Goal: Task Accomplishment & Management: Complete application form

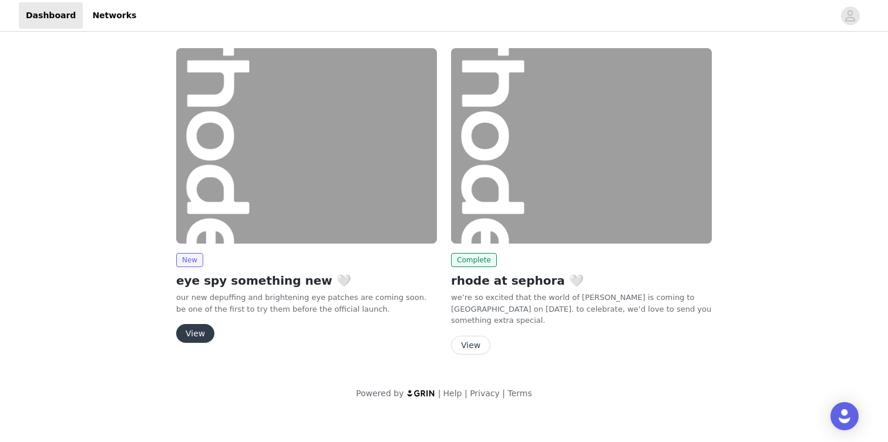
click at [193, 334] on button "View" at bounding box center [195, 333] width 38 height 19
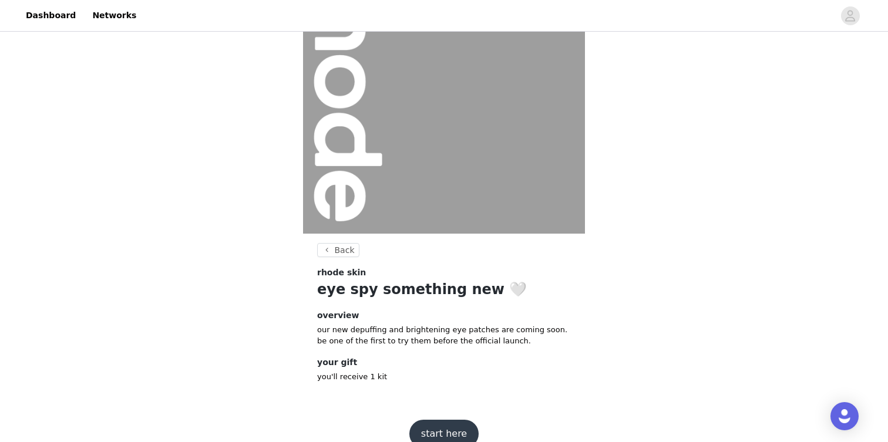
scroll to position [103, 0]
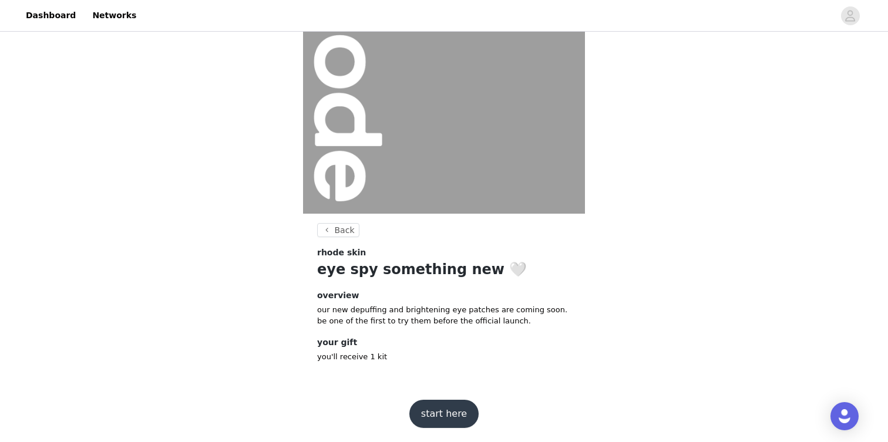
click at [443, 416] on button "start here" at bounding box center [443, 414] width 69 height 28
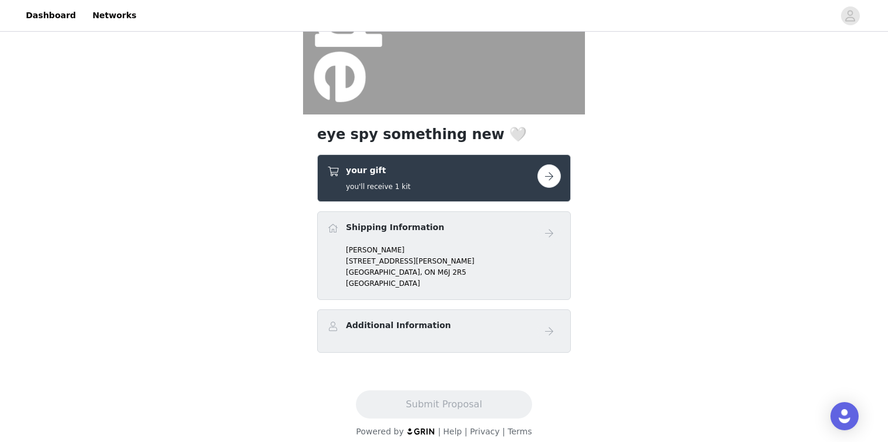
scroll to position [211, 0]
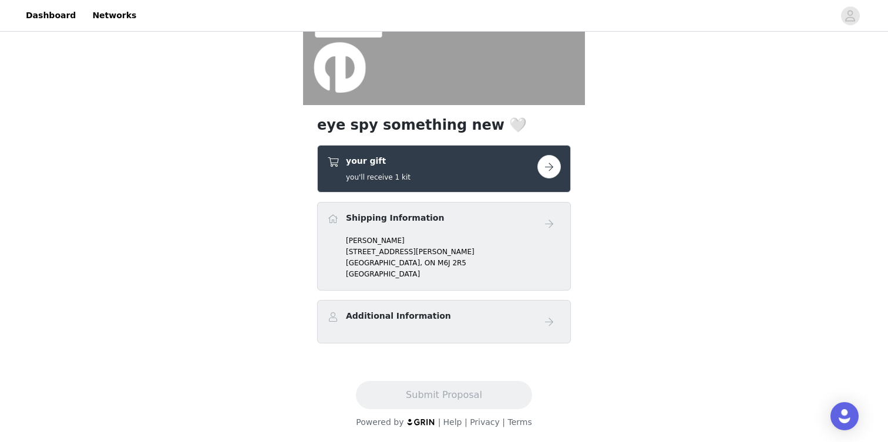
click at [552, 163] on button "button" at bounding box center [548, 166] width 23 height 23
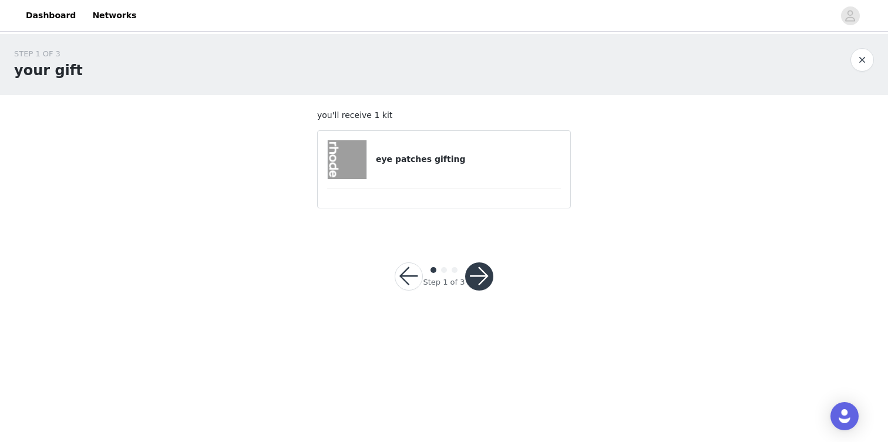
click at [488, 281] on button "button" at bounding box center [479, 277] width 28 height 28
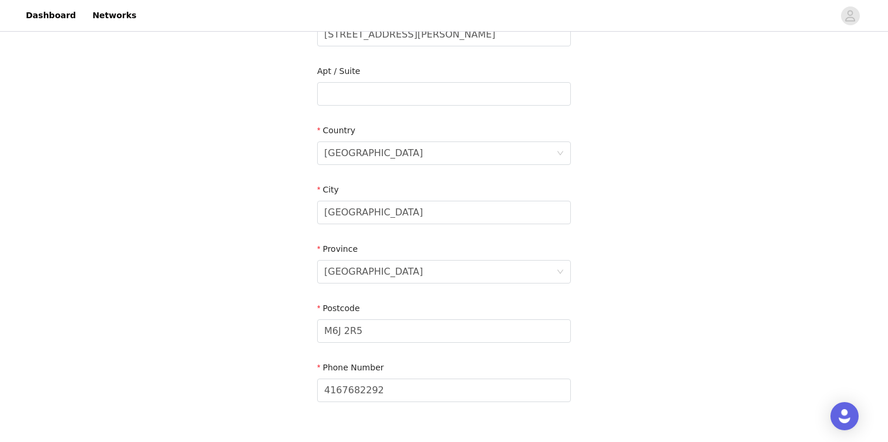
scroll to position [358, 0]
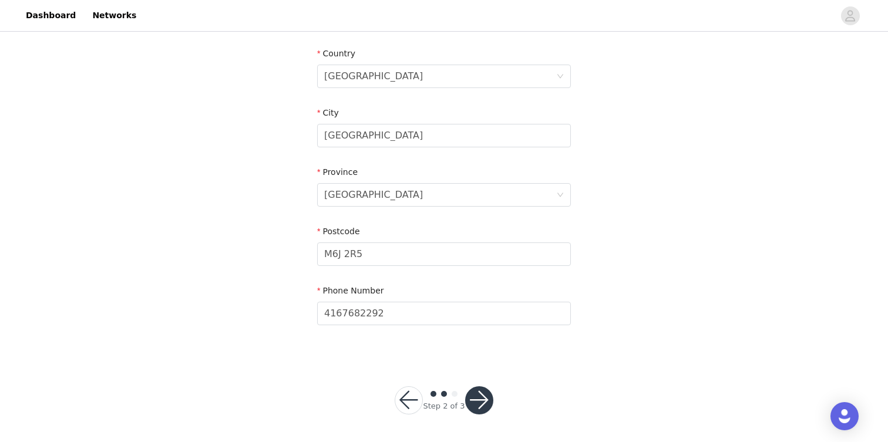
click at [484, 396] on button "button" at bounding box center [479, 401] width 28 height 28
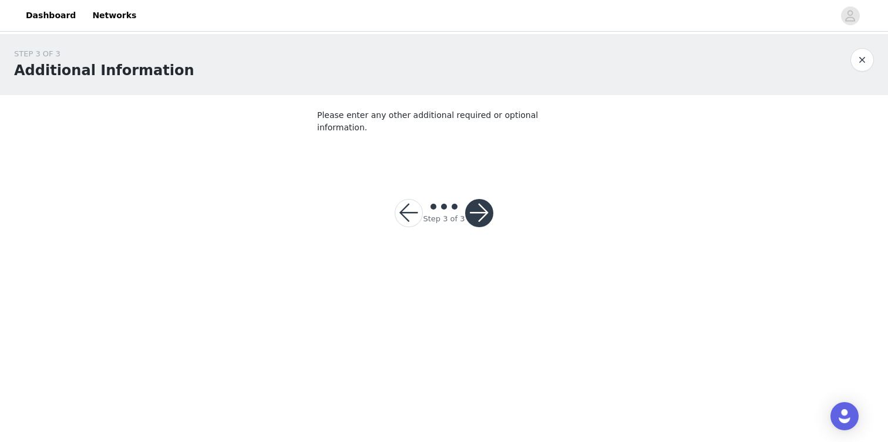
click at [483, 207] on button "button" at bounding box center [479, 213] width 28 height 28
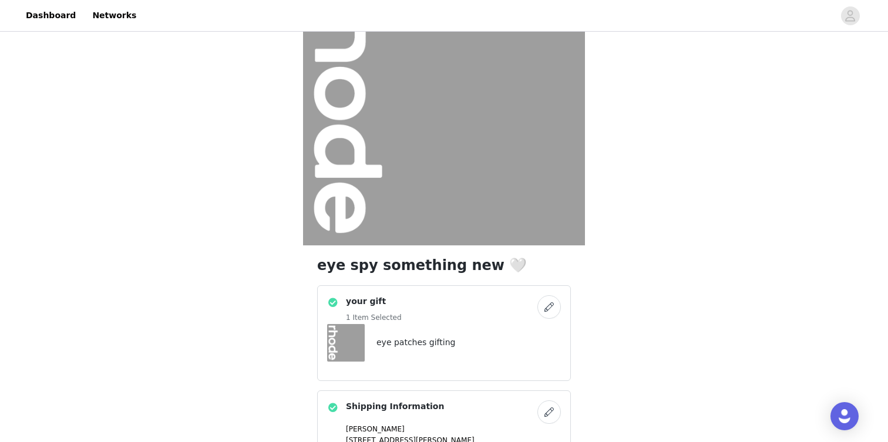
scroll to position [260, 0]
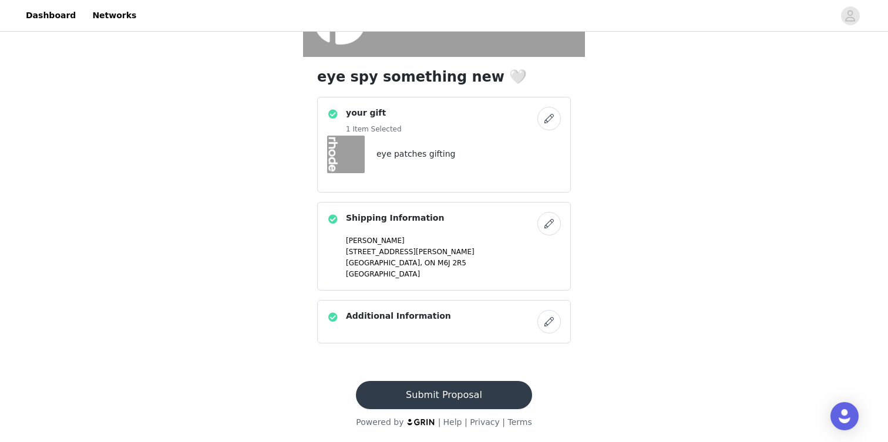
click at [401, 400] on button "Submit Proposal" at bounding box center [444, 395] width 176 height 28
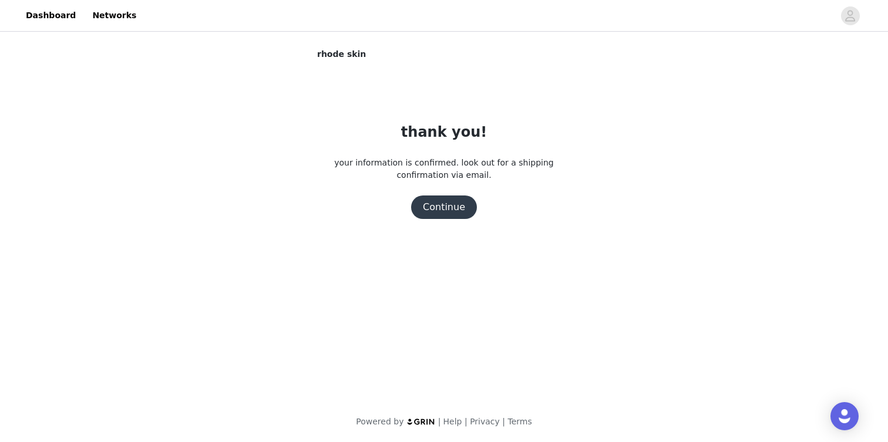
click at [446, 203] on button "Continue" at bounding box center [444, 207] width 66 height 23
